Goal: Information Seeking & Learning: Compare options

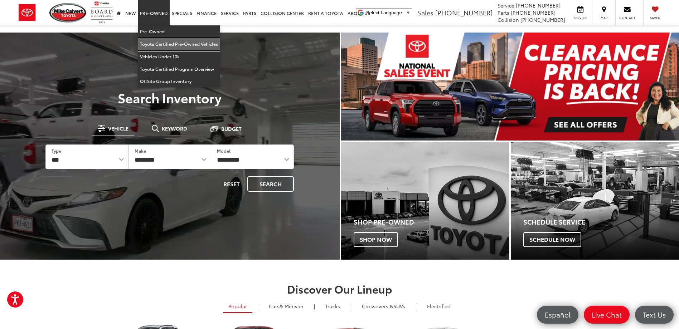
click at [152, 43] on link "Toyota Certified Pre-Owned Vehicles" at bounding box center [179, 44] width 82 height 13
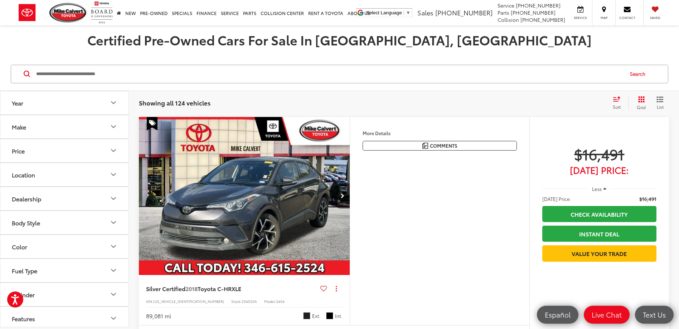
click at [36, 151] on button "Price" at bounding box center [64, 150] width 129 height 23
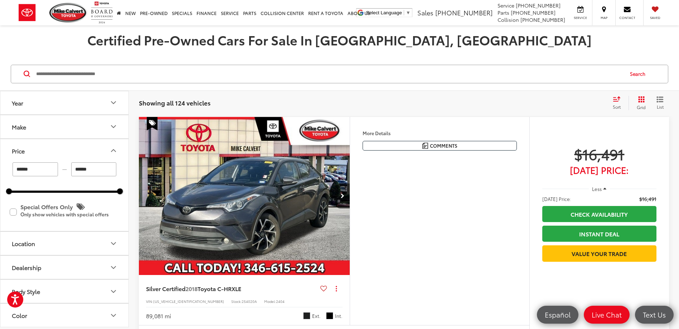
click at [40, 170] on input "******" at bounding box center [35, 170] width 45 height 14
type input "*"
click at [101, 169] on input "******" at bounding box center [93, 170] width 45 height 14
type input "******"
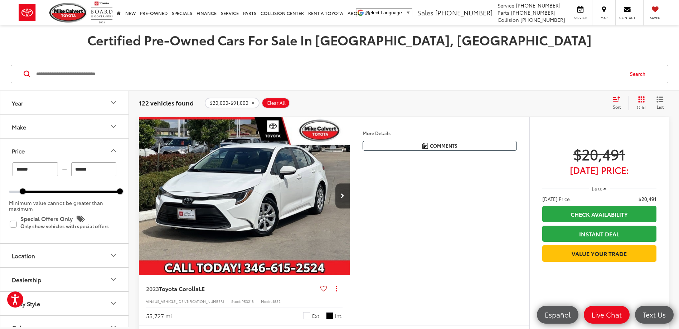
click at [101, 169] on input "******" at bounding box center [93, 170] width 45 height 14
type input "*"
type input "******"
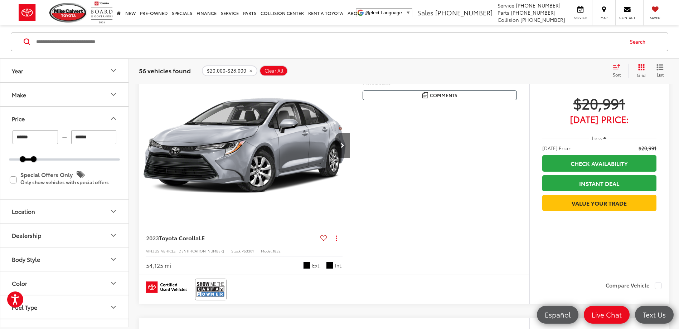
scroll to position [1540, 0]
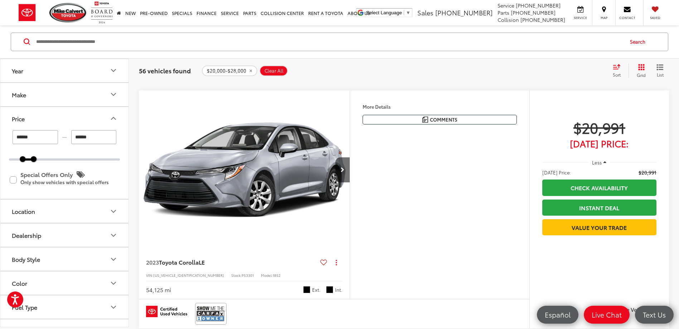
click at [617, 68] on icon "Select sort value" at bounding box center [617, 66] width 8 height 5
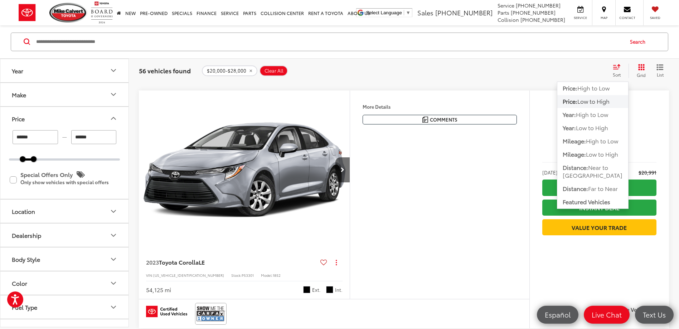
click at [596, 101] on span "Low to High" at bounding box center [594, 101] width 32 height 8
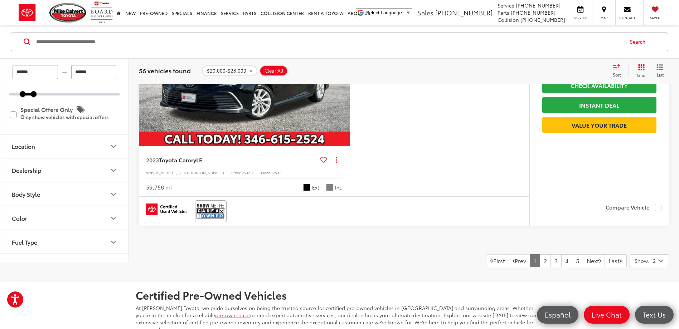
scroll to position [2826, 0]
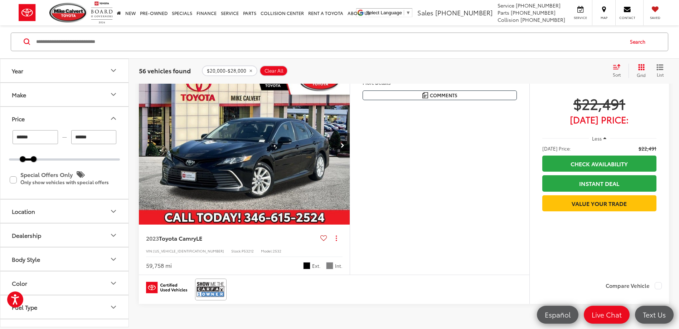
click at [271, 148] on img "2023 Toyota Camry LE 0" at bounding box center [245, 146] width 212 height 159
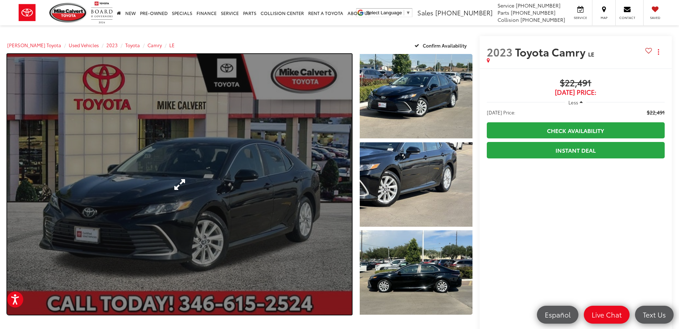
click at [222, 150] on link "Expand Photo 0" at bounding box center [179, 184] width 345 height 261
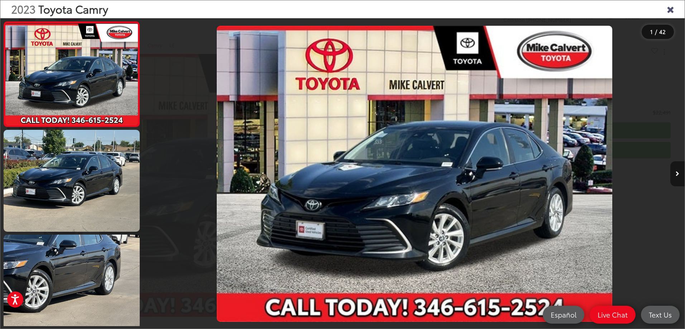
click at [673, 175] on button "Next image" at bounding box center [677, 174] width 14 height 25
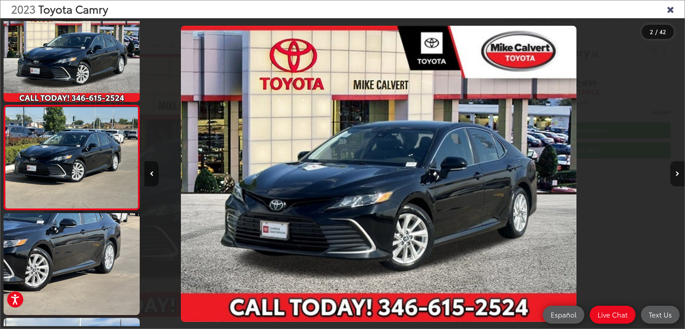
scroll to position [26, 0]
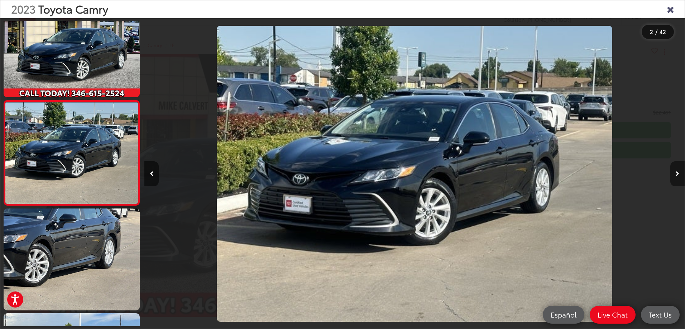
click at [673, 175] on button "Next image" at bounding box center [677, 174] width 14 height 25
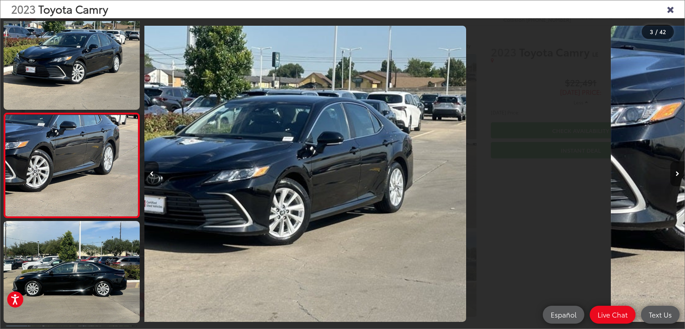
scroll to position [131, 0]
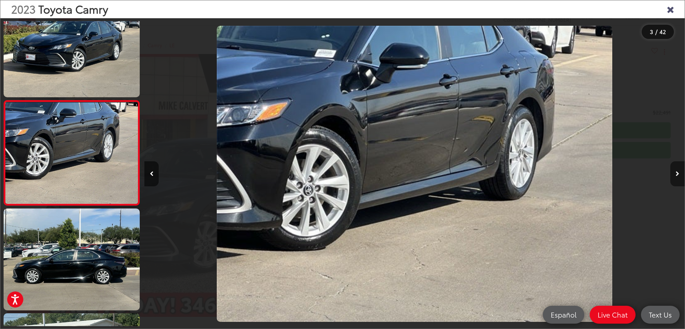
click at [673, 175] on button "Next image" at bounding box center [677, 174] width 14 height 25
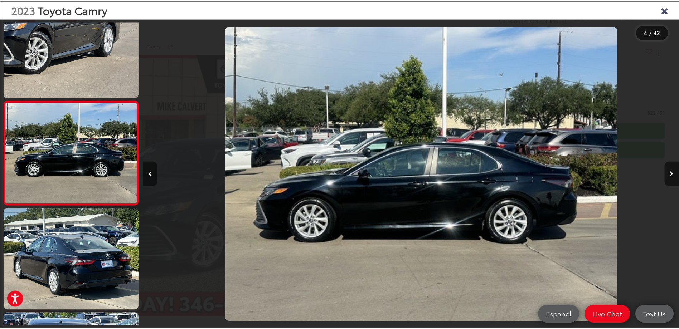
scroll to position [0, 1620]
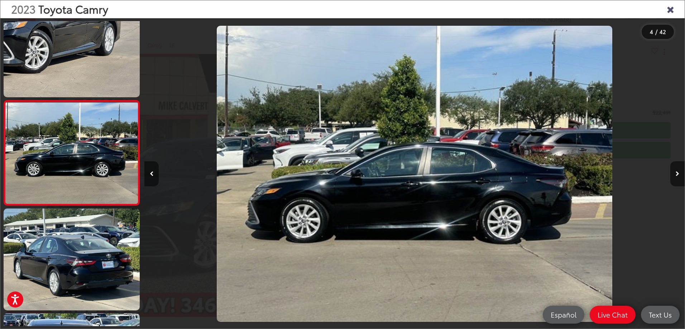
click at [669, 9] on icon "Close gallery" at bounding box center [669, 8] width 7 height 9
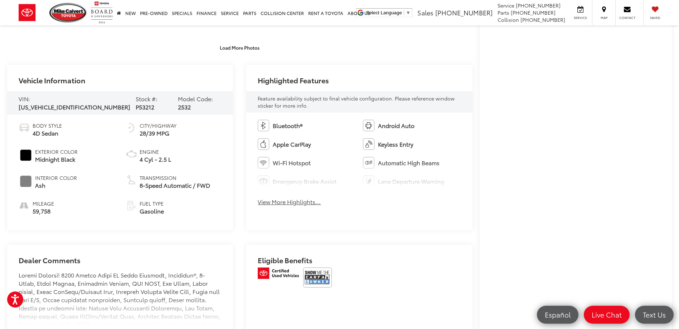
scroll to position [358, 0]
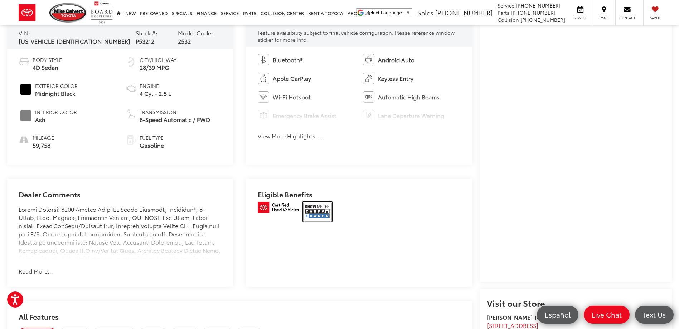
click at [316, 206] on img at bounding box center [317, 212] width 29 height 20
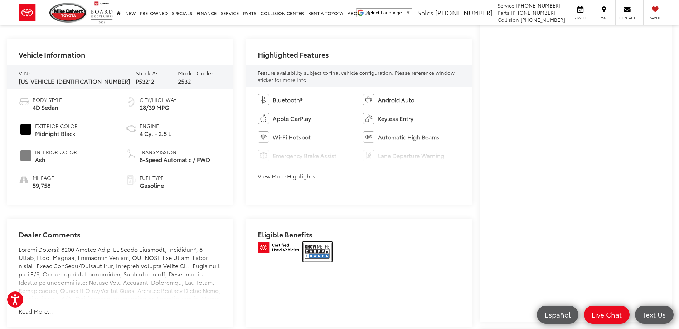
scroll to position [322, 0]
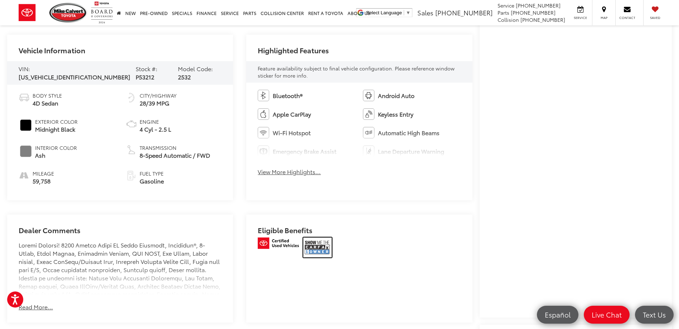
click at [321, 246] on img at bounding box center [317, 248] width 29 height 20
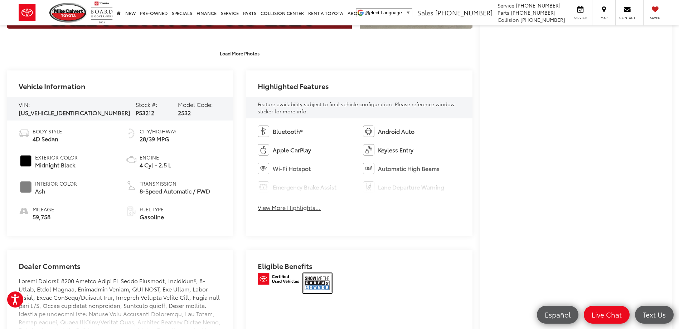
scroll to position [0, 0]
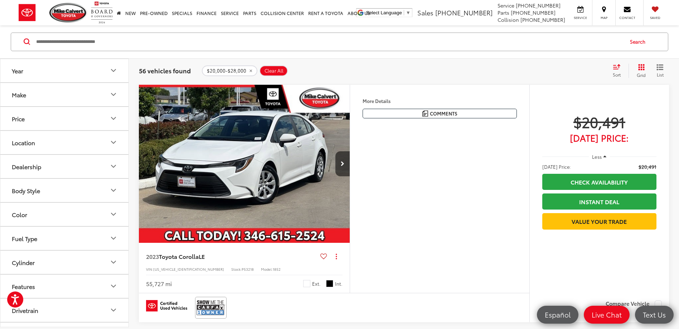
click at [79, 118] on button "Price" at bounding box center [64, 118] width 129 height 23
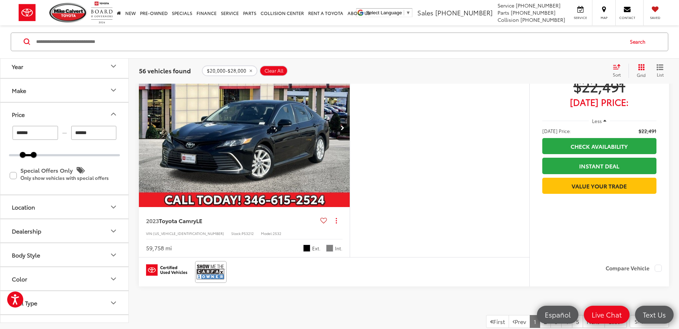
scroll to position [3005, 0]
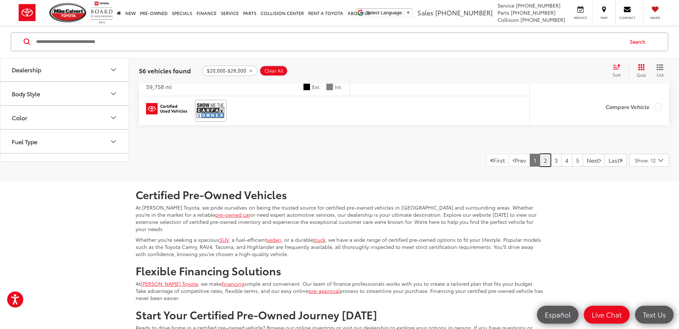
click at [540, 160] on link "2" at bounding box center [545, 160] width 11 height 13
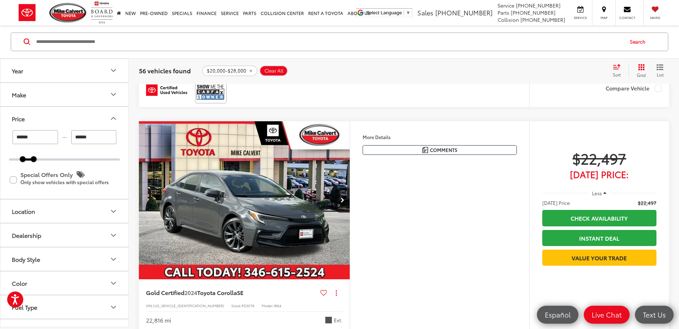
scroll to position [1572, 0]
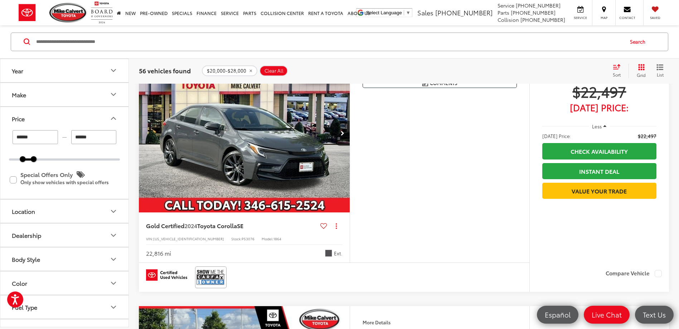
click at [200, 154] on img "2024 Toyota Corolla SE 0" at bounding box center [245, 133] width 212 height 159
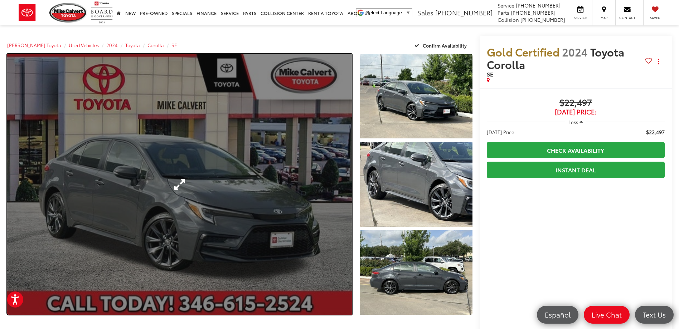
click at [237, 193] on link "Expand Photo 0" at bounding box center [179, 184] width 345 height 261
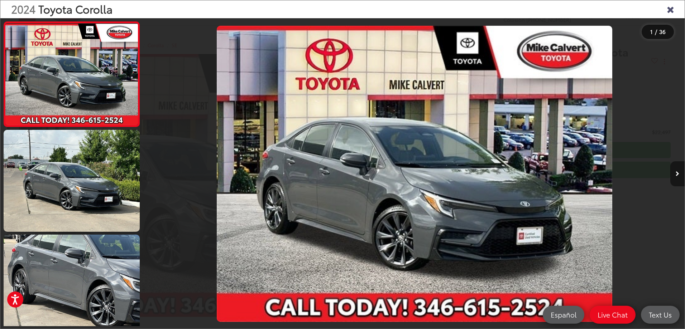
click at [679, 170] on button "Next image" at bounding box center [677, 174] width 14 height 25
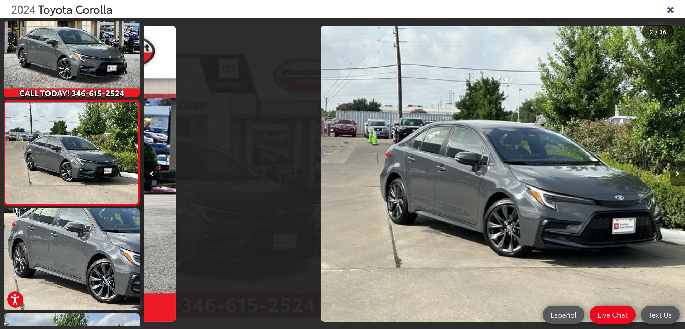
scroll to position [0, 540]
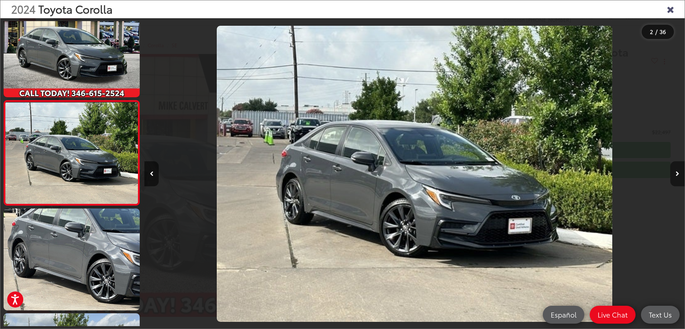
click at [679, 170] on button "Next image" at bounding box center [677, 174] width 14 height 25
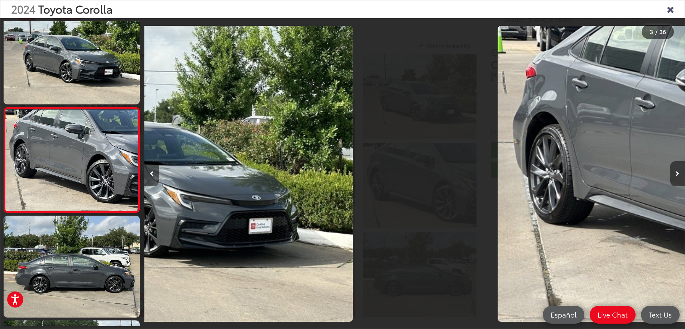
scroll to position [131, 0]
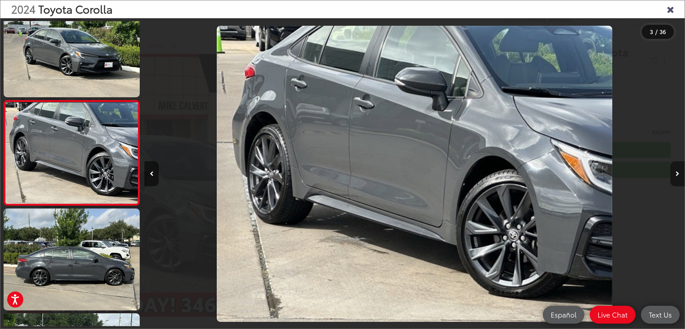
click at [679, 170] on button "Next image" at bounding box center [677, 174] width 14 height 25
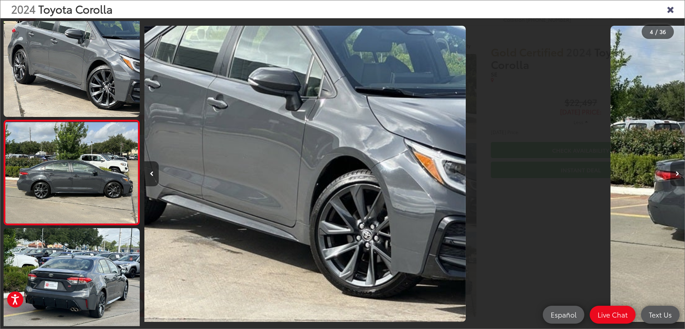
scroll to position [236, 0]
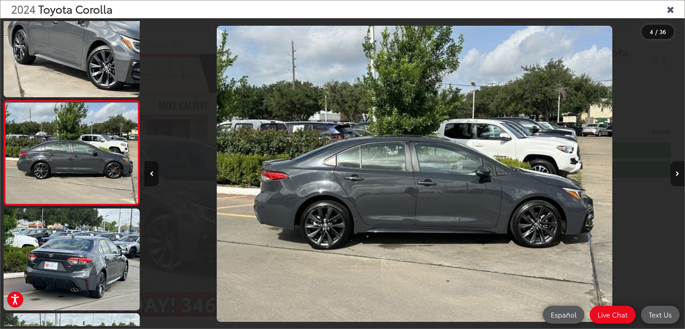
click at [679, 170] on button "Next image" at bounding box center [677, 174] width 14 height 25
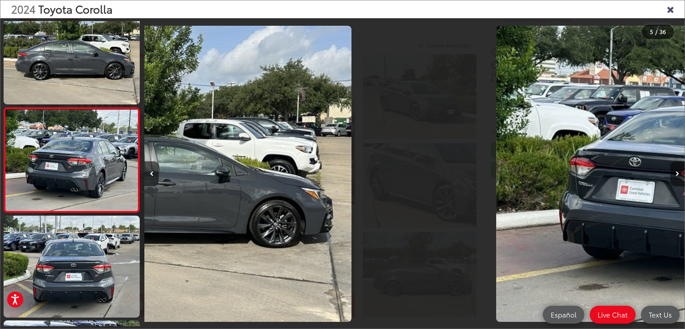
scroll to position [341, 0]
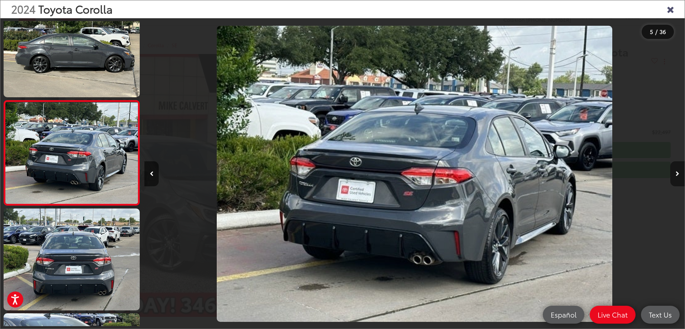
click at [679, 170] on button "Next image" at bounding box center [677, 174] width 14 height 25
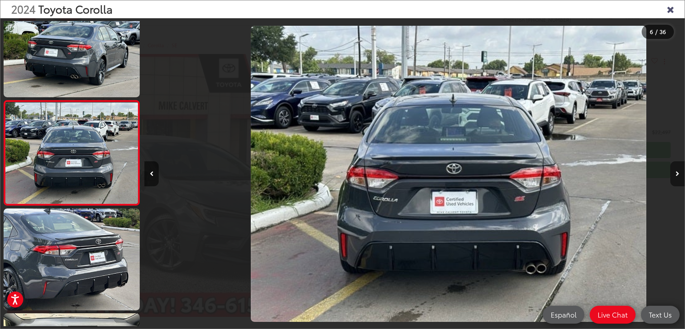
scroll to position [0, 2700]
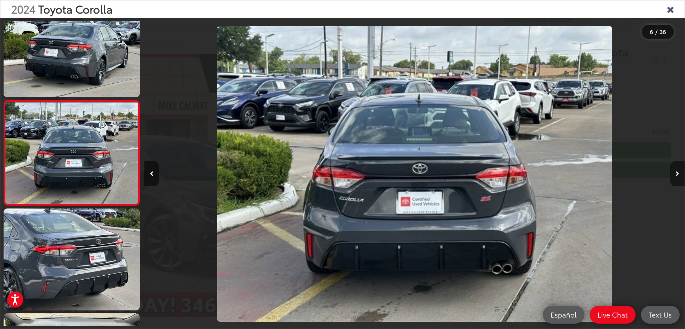
click at [678, 175] on icon "Next image" at bounding box center [677, 174] width 4 height 5
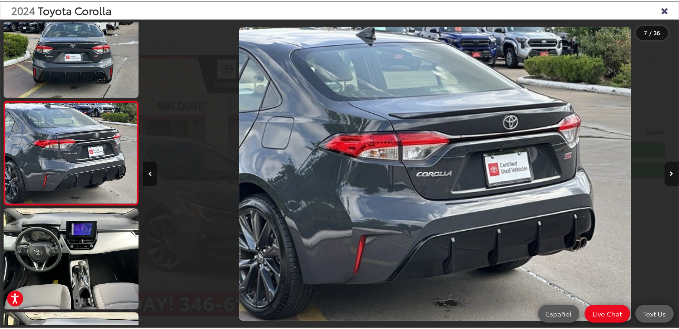
scroll to position [0, 3240]
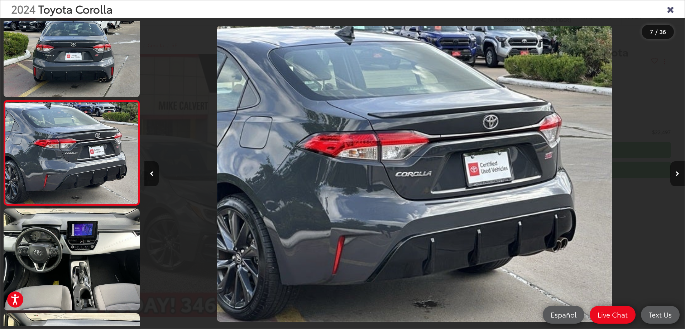
click at [669, 11] on icon "Close gallery" at bounding box center [669, 8] width 7 height 9
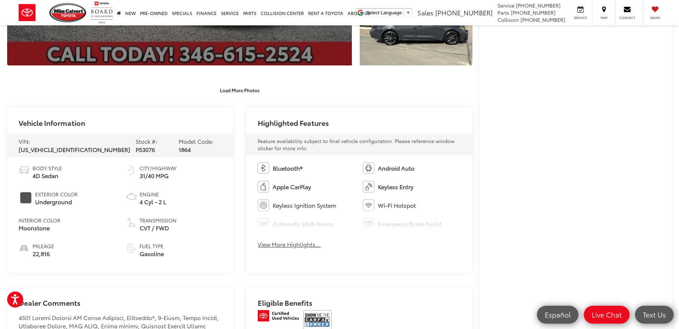
scroll to position [215, 0]
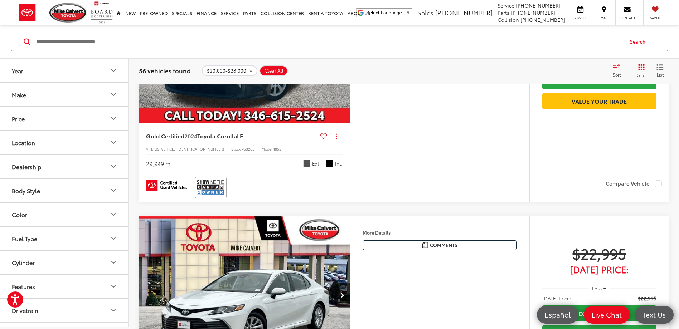
scroll to position [2288, 0]
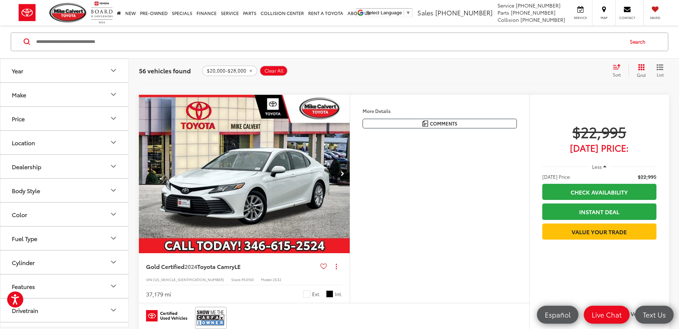
click at [206, 177] on img "2024 Toyota Camry LE 0" at bounding box center [245, 174] width 212 height 159
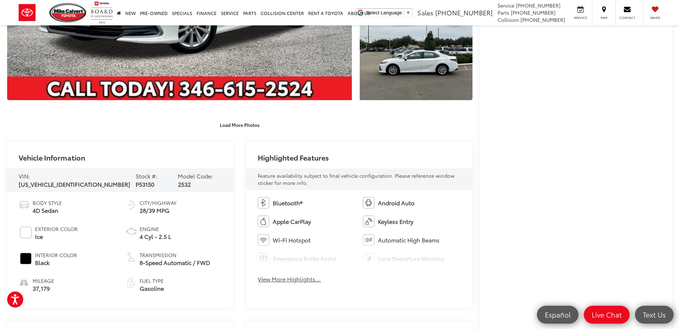
scroll to position [358, 0]
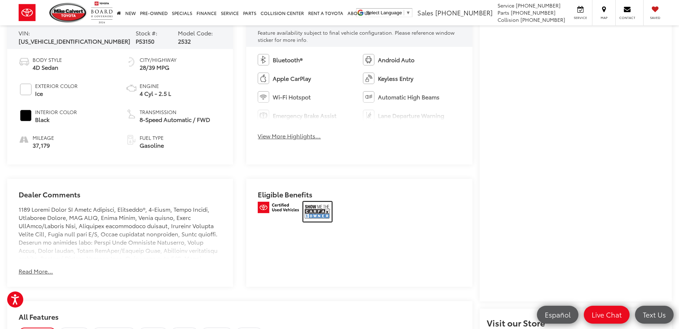
click at [314, 205] on img at bounding box center [317, 212] width 29 height 20
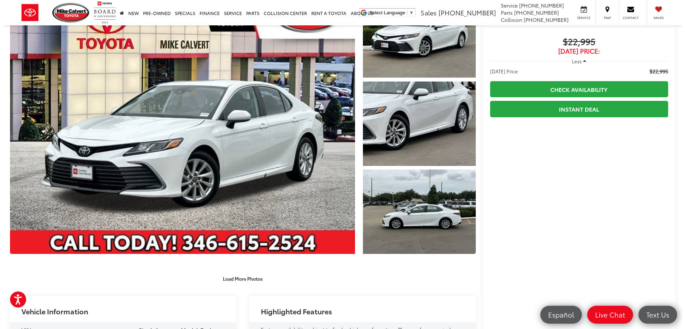
scroll to position [0, 0]
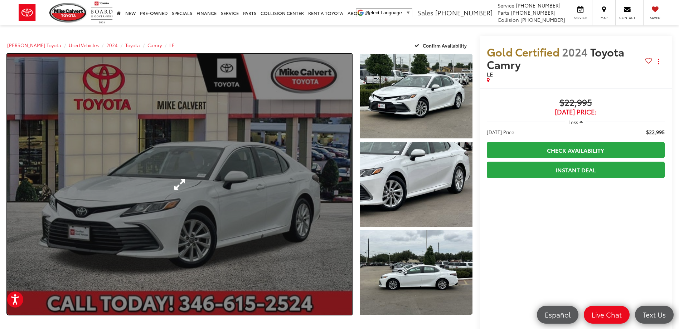
click at [150, 153] on link "Expand Photo 0" at bounding box center [179, 184] width 345 height 261
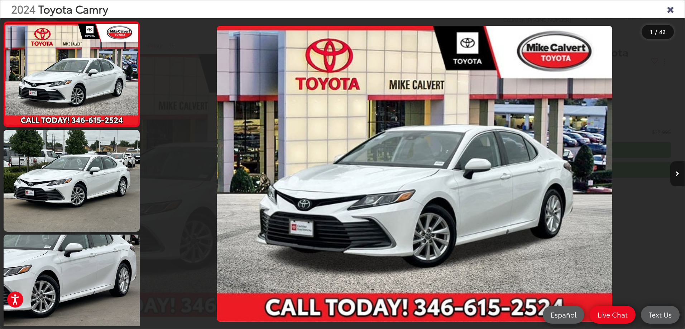
click at [678, 170] on button "Next image" at bounding box center [677, 174] width 14 height 25
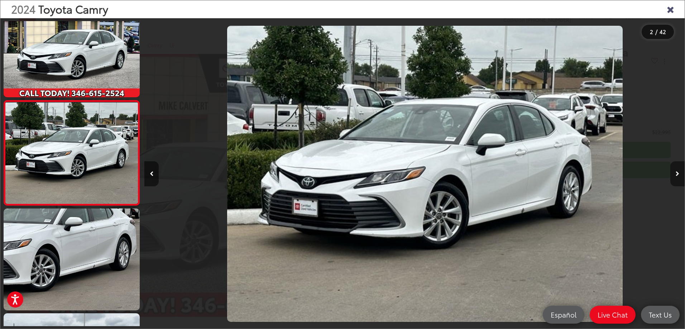
scroll to position [0, 540]
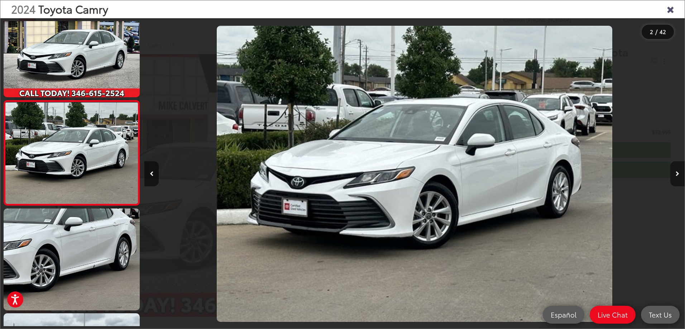
click at [678, 170] on button "Next image" at bounding box center [677, 174] width 14 height 25
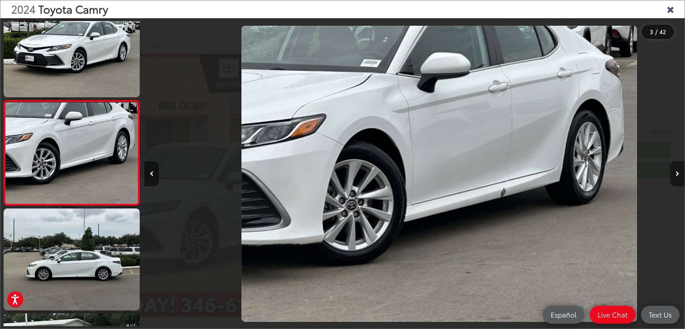
scroll to position [0, 1080]
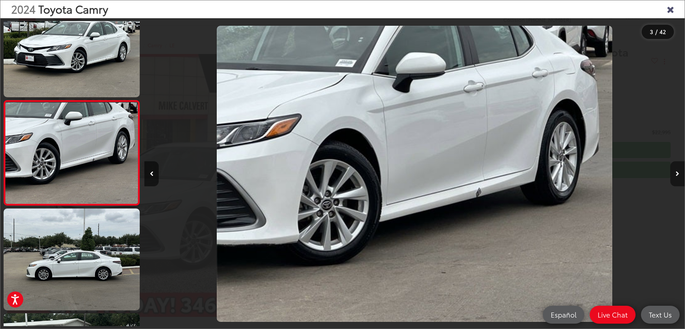
click at [678, 170] on button "Next image" at bounding box center [677, 174] width 14 height 25
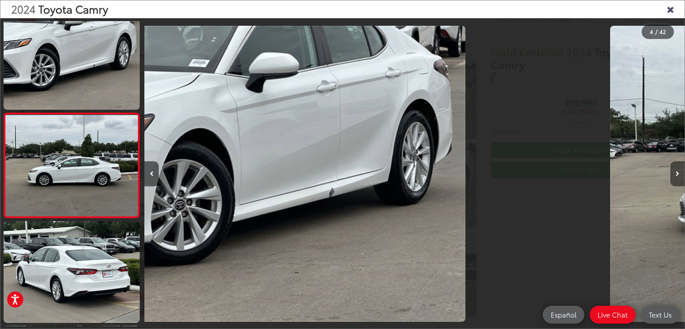
scroll to position [236, 0]
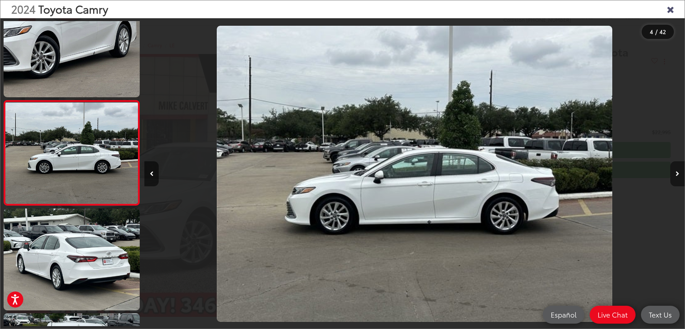
click at [678, 170] on button "Next image" at bounding box center [677, 174] width 14 height 25
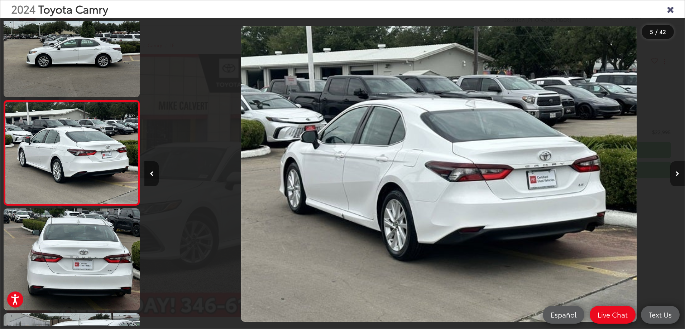
scroll to position [0, 2160]
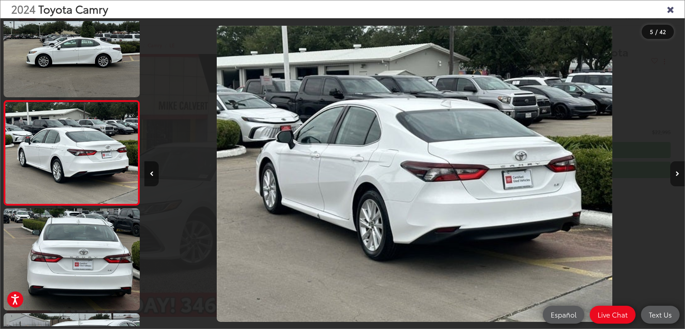
click at [678, 170] on button "Next image" at bounding box center [677, 174] width 14 height 25
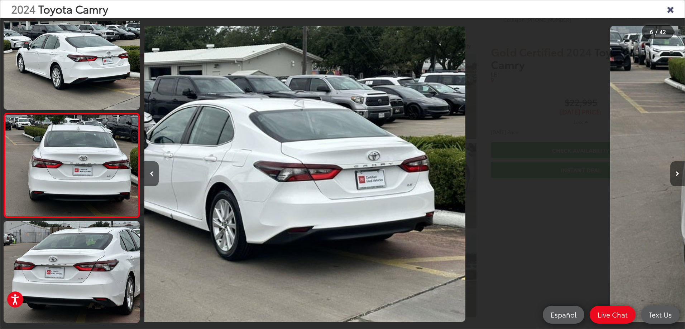
scroll to position [446, 0]
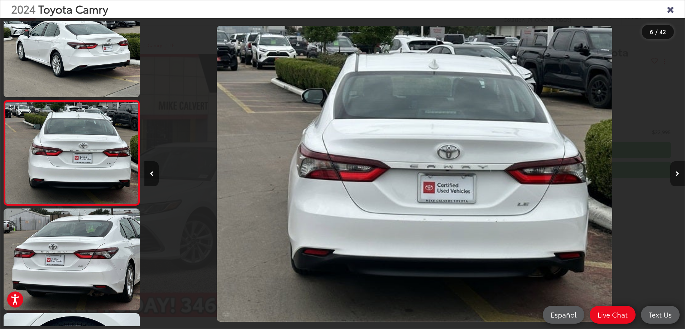
click at [678, 170] on button "Next image" at bounding box center [677, 174] width 14 height 25
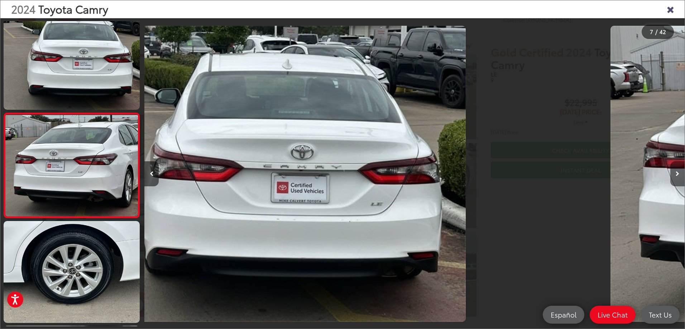
scroll to position [551, 0]
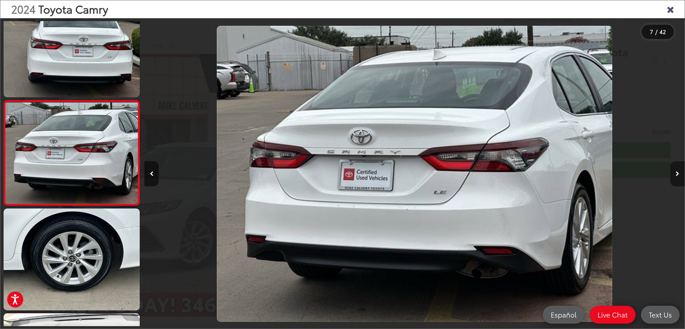
click at [678, 170] on button "Next image" at bounding box center [677, 174] width 14 height 25
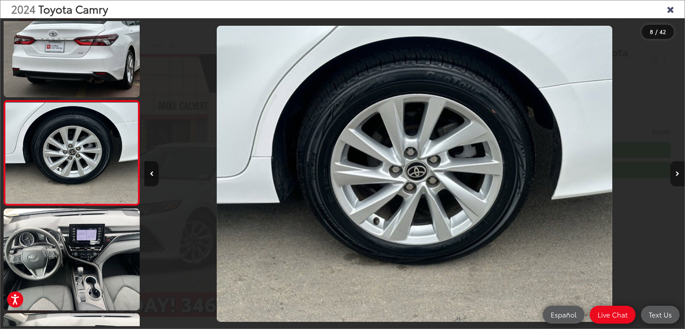
click at [673, 177] on button "Next image" at bounding box center [677, 174] width 14 height 25
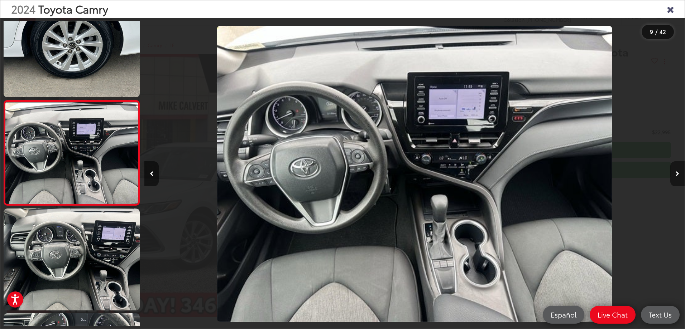
click at [673, 177] on button "Next image" at bounding box center [677, 174] width 14 height 25
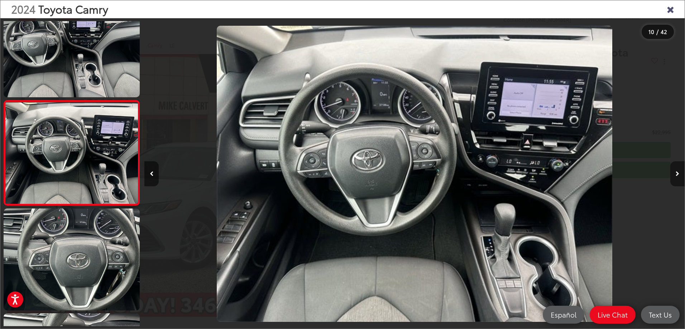
click at [676, 180] on button "Next image" at bounding box center [677, 174] width 14 height 25
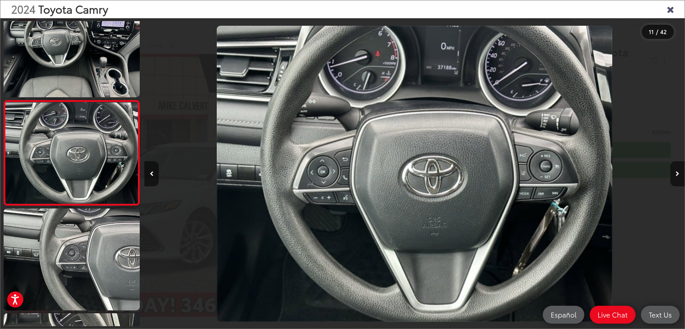
click at [665, 12] on div "2024 Toyota Camry" at bounding box center [342, 9] width 684 height 18
click at [673, 5] on icon "Close gallery" at bounding box center [669, 8] width 7 height 9
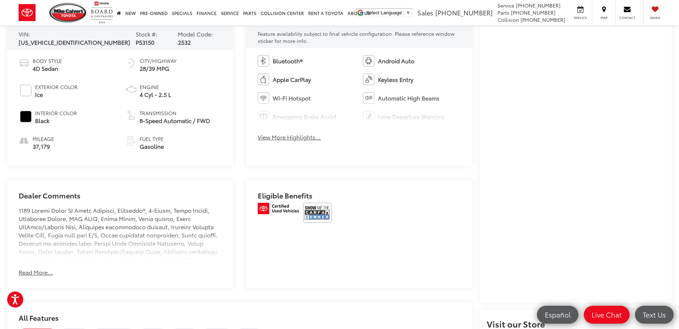
scroll to position [430, 0]
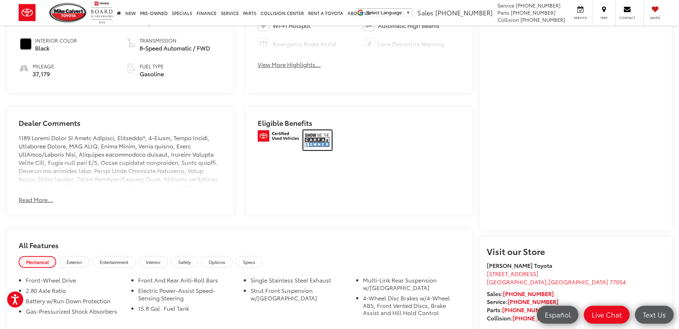
click at [321, 133] on img at bounding box center [317, 140] width 29 height 20
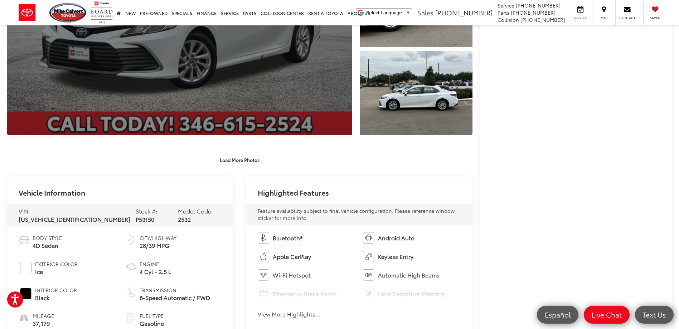
scroll to position [251, 0]
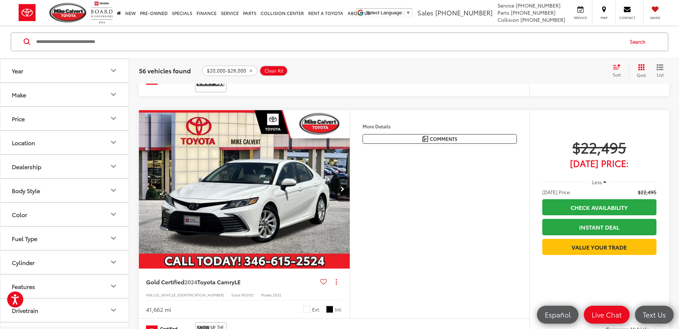
scroll to position [1286, 0]
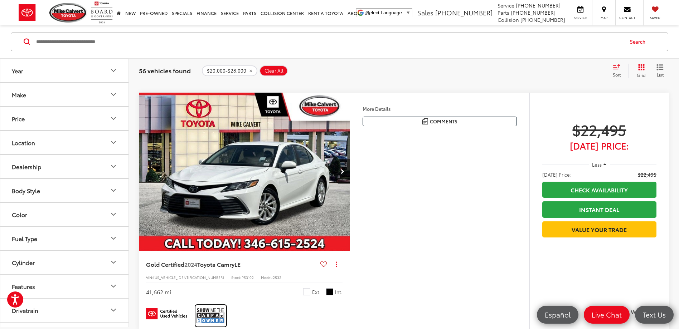
click at [211, 319] on img at bounding box center [211, 316] width 29 height 19
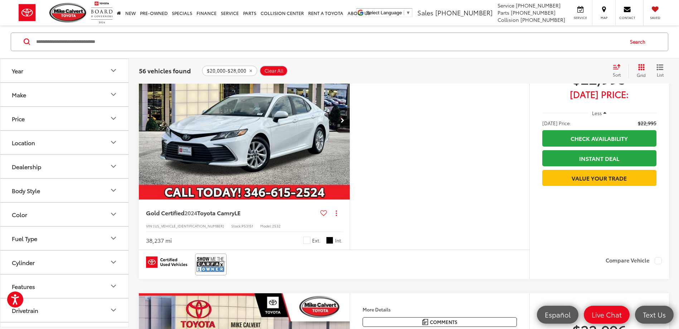
scroll to position [2646, 0]
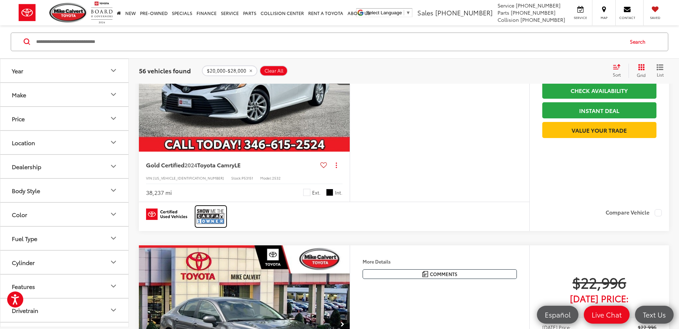
click at [202, 216] on img at bounding box center [211, 216] width 29 height 19
click at [206, 215] on img at bounding box center [211, 216] width 29 height 19
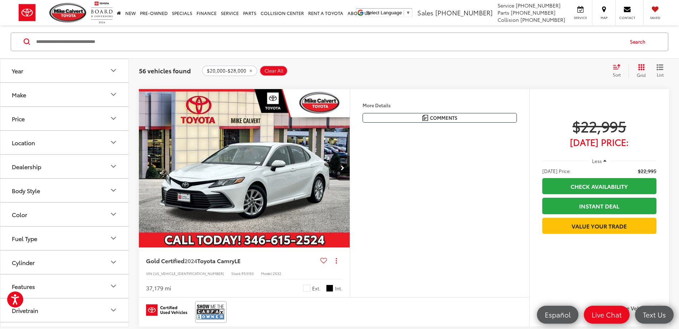
scroll to position [2288, 0]
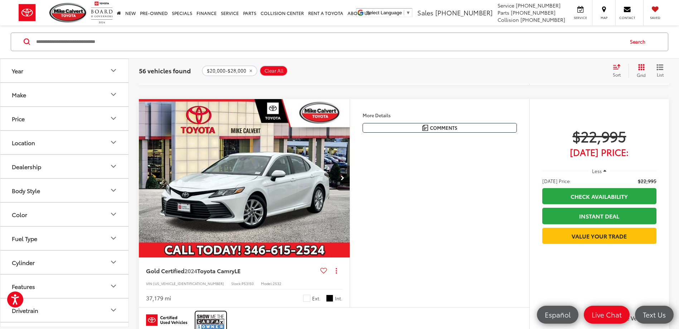
click at [215, 322] on img at bounding box center [211, 322] width 29 height 19
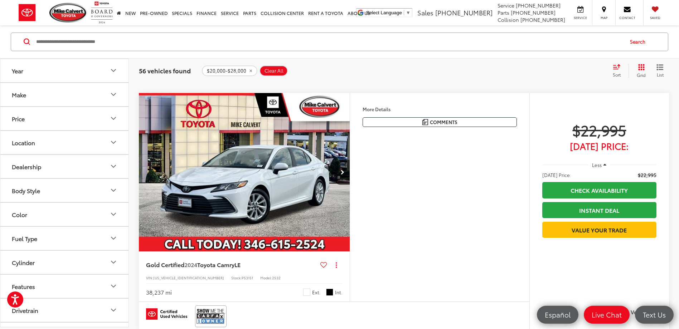
scroll to position [2611, 0]
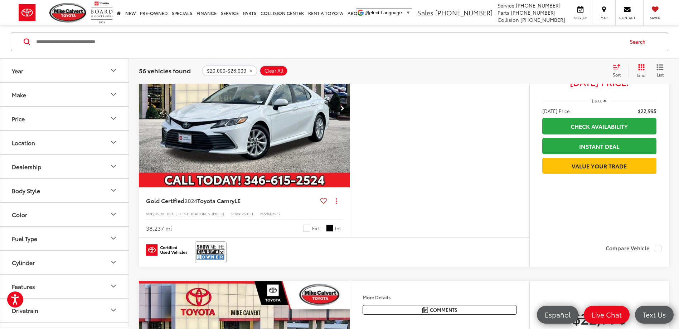
drag, startPoint x: 291, startPoint y: 135, endPoint x: 284, endPoint y: 134, distance: 6.8
click at [291, 135] on img "2024 Toyota Camry LE 0" at bounding box center [245, 108] width 212 height 159
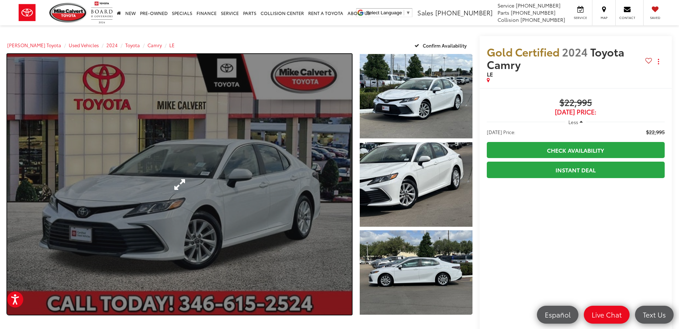
click at [230, 161] on link "Expand Photo 0" at bounding box center [179, 184] width 345 height 261
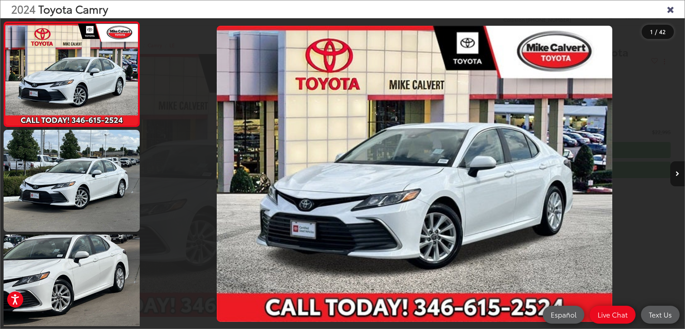
click at [673, 171] on button "Next image" at bounding box center [677, 174] width 14 height 25
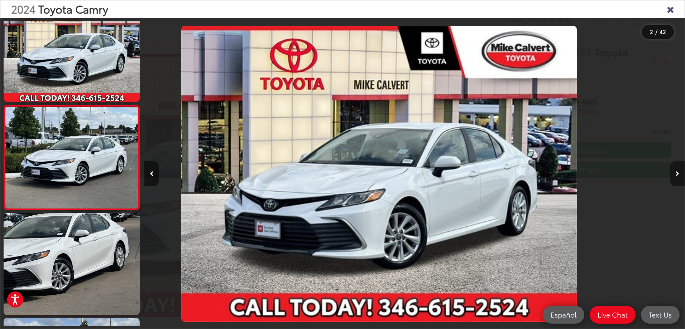
scroll to position [26, 0]
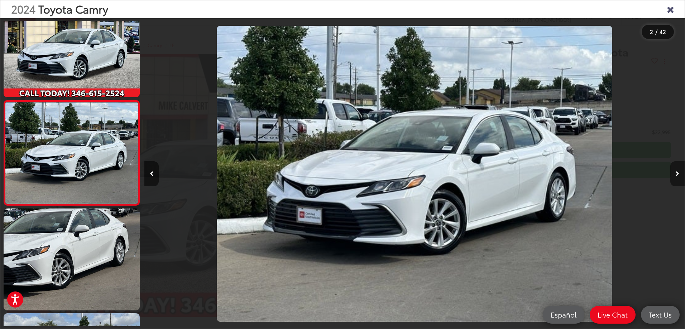
click at [673, 172] on button "Next image" at bounding box center [677, 174] width 14 height 25
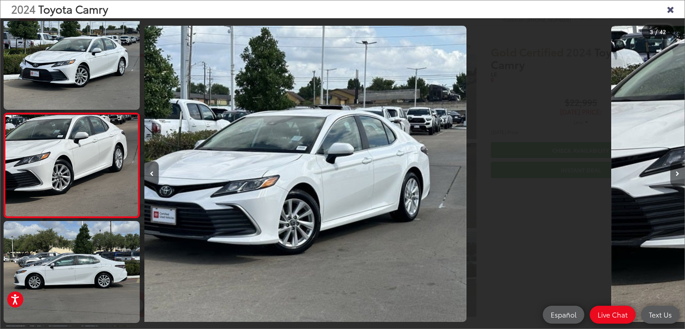
scroll to position [131, 0]
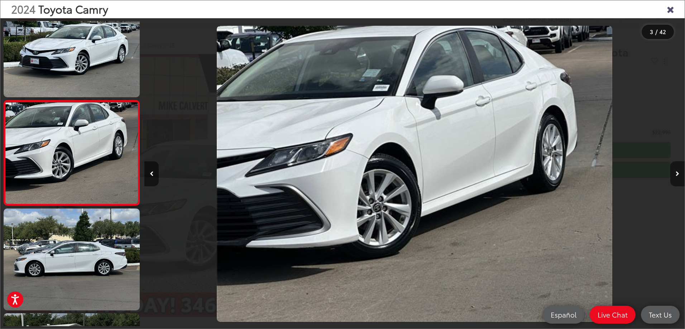
click at [673, 172] on button "Next image" at bounding box center [677, 174] width 14 height 25
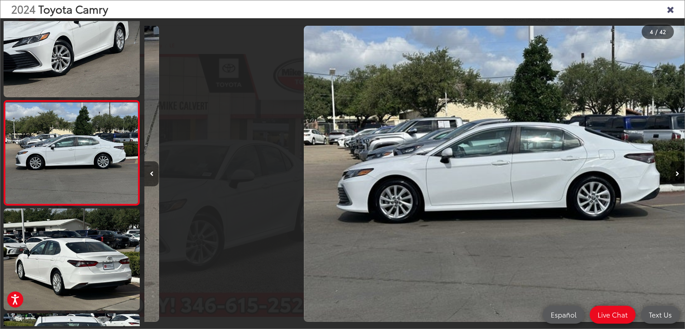
scroll to position [0, 1620]
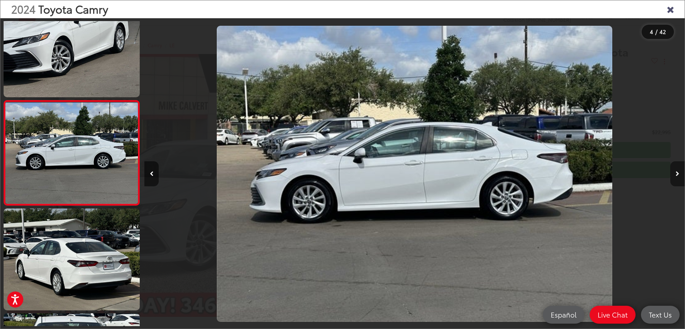
click at [673, 172] on button "Next image" at bounding box center [677, 174] width 14 height 25
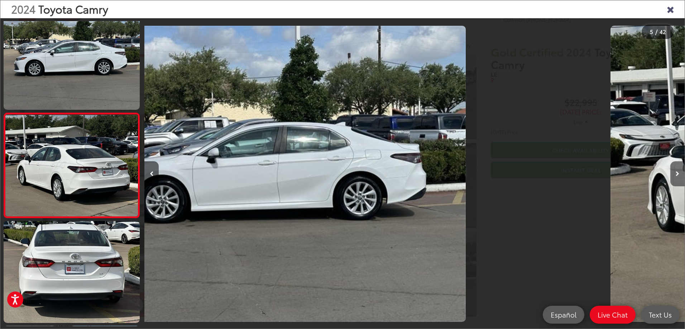
scroll to position [341, 0]
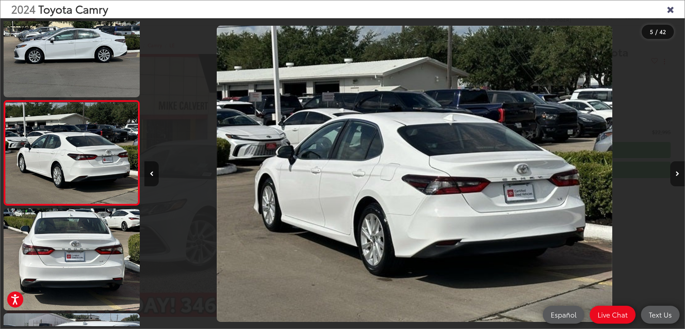
click at [673, 172] on button "Next image" at bounding box center [677, 174] width 14 height 25
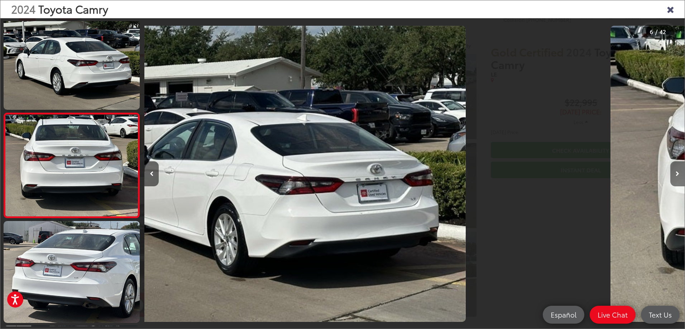
scroll to position [446, 0]
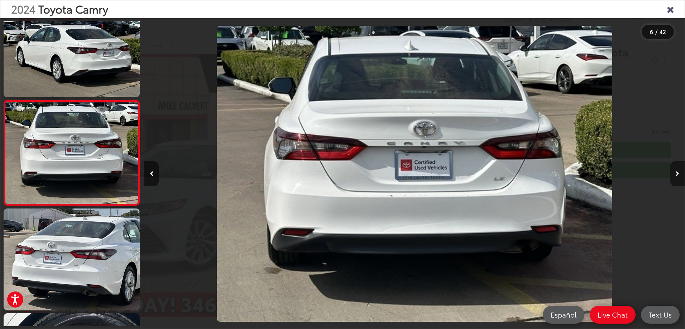
click at [673, 172] on button "Next image" at bounding box center [677, 174] width 14 height 25
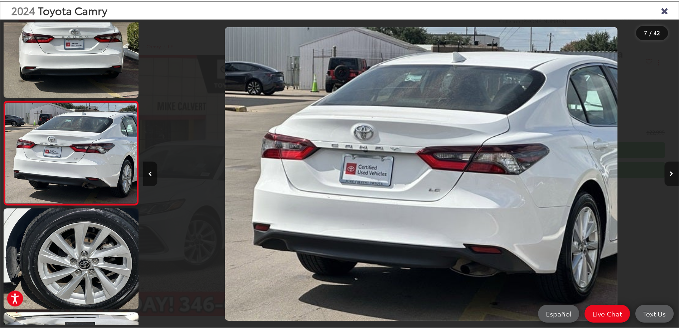
scroll to position [0, 3240]
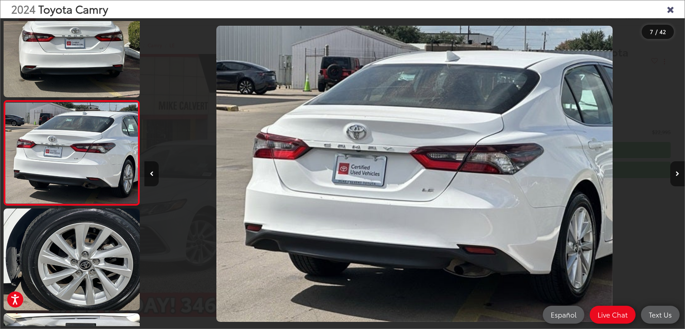
click at [670, 10] on icon "Close gallery" at bounding box center [669, 8] width 7 height 9
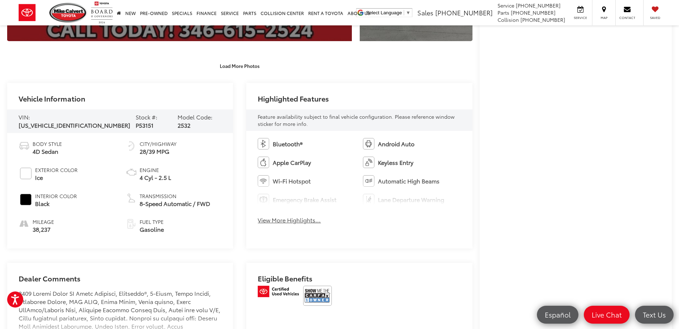
scroll to position [358, 0]
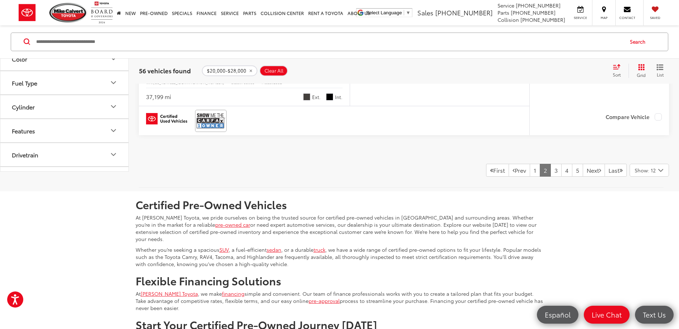
scroll to position [2933, 0]
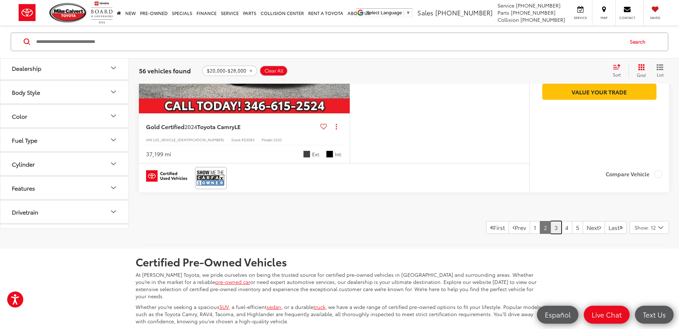
click at [551, 233] on link "3" at bounding box center [556, 227] width 11 height 13
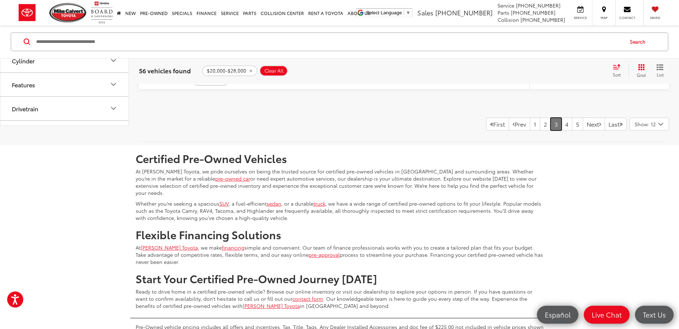
scroll to position [2959, 0]
